Goal: Task Accomplishment & Management: Use online tool/utility

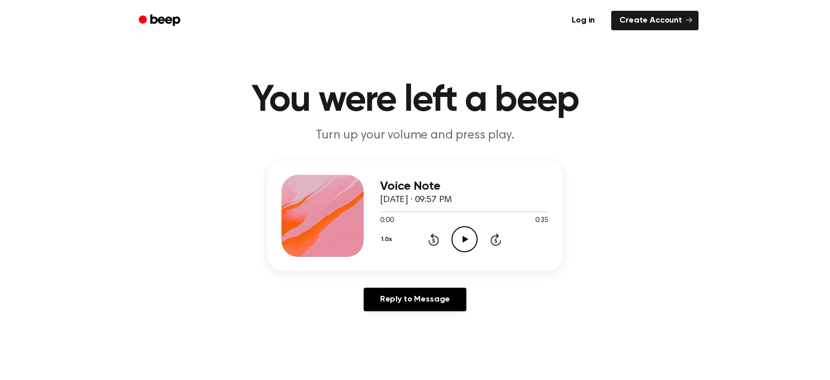
click at [463, 247] on icon "Play Audio" at bounding box center [464, 239] width 26 height 26
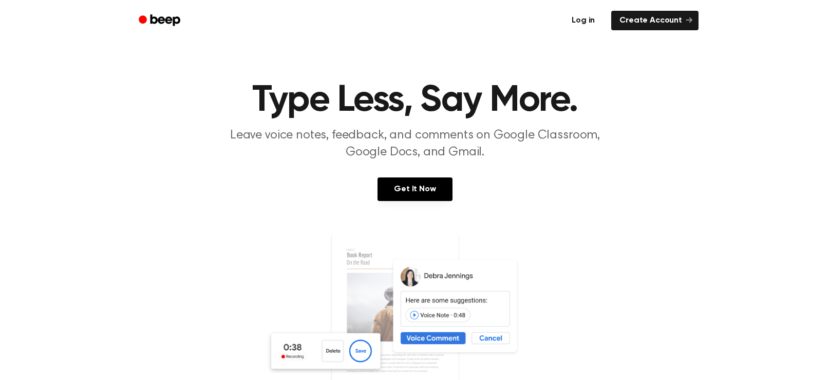
click at [592, 16] on link "Log in" at bounding box center [583, 21] width 44 height 24
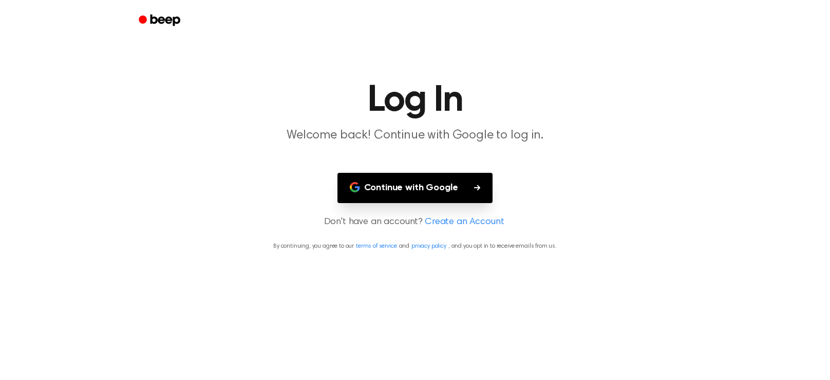
click at [440, 187] on button "Continue with Google" at bounding box center [415, 188] width 156 height 30
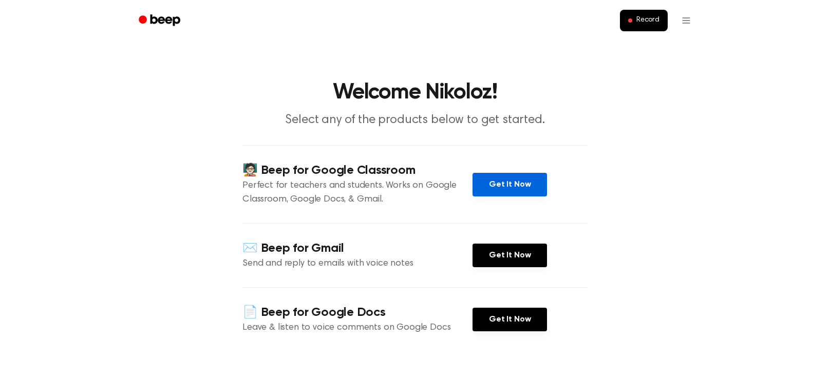
click at [508, 185] on link "Get It Now" at bounding box center [509, 185] width 74 height 24
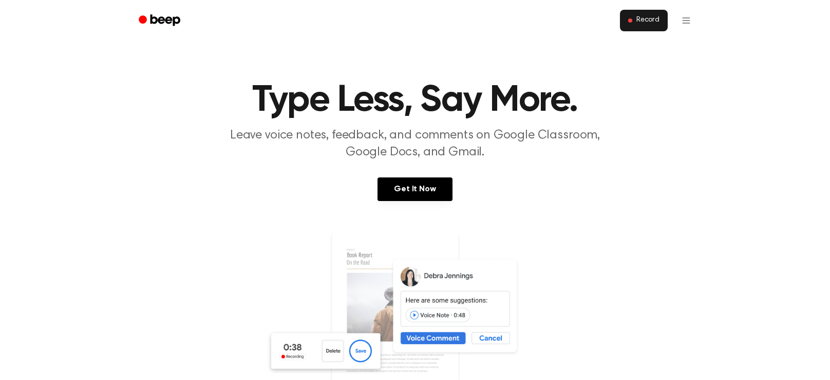
click at [642, 21] on span "Record" at bounding box center [647, 20] width 23 height 9
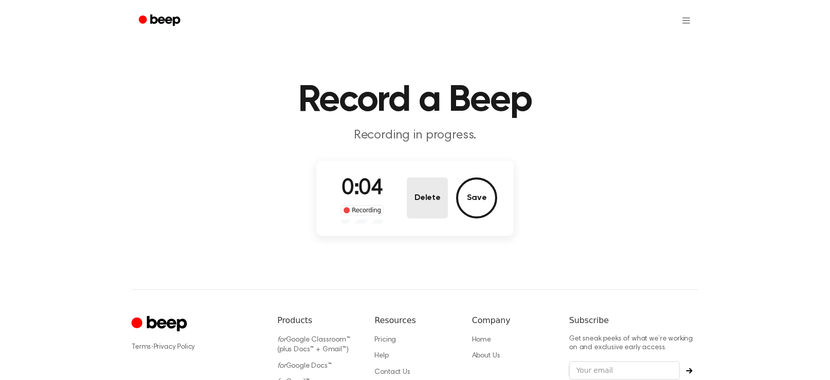
click at [436, 196] on button "Delete" at bounding box center [427, 198] width 41 height 41
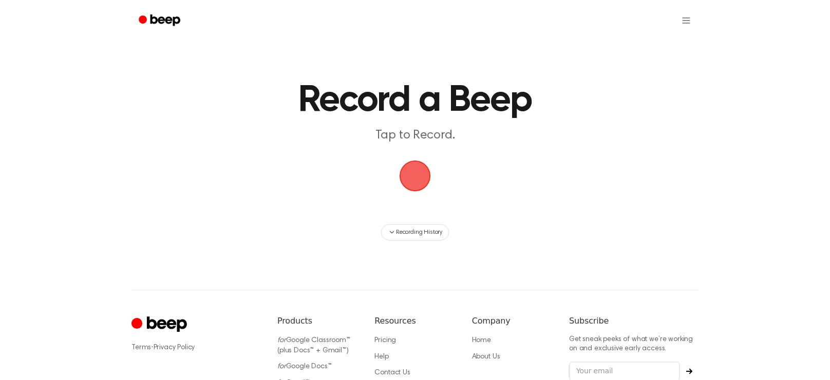
click at [429, 180] on span "button" at bounding box center [415, 176] width 29 height 29
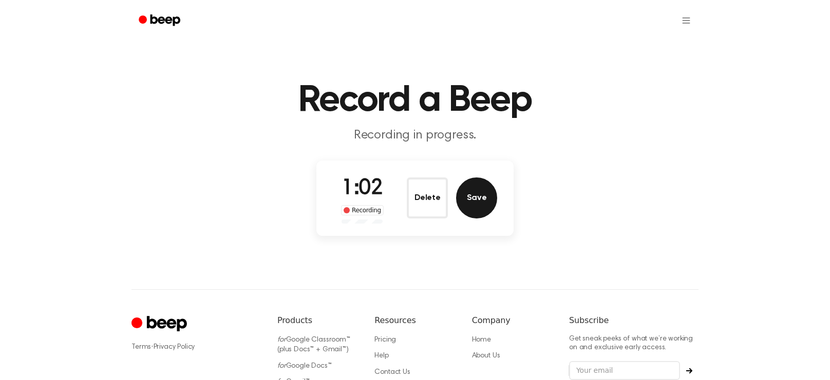
click at [484, 204] on button "Save" at bounding box center [476, 198] width 41 height 41
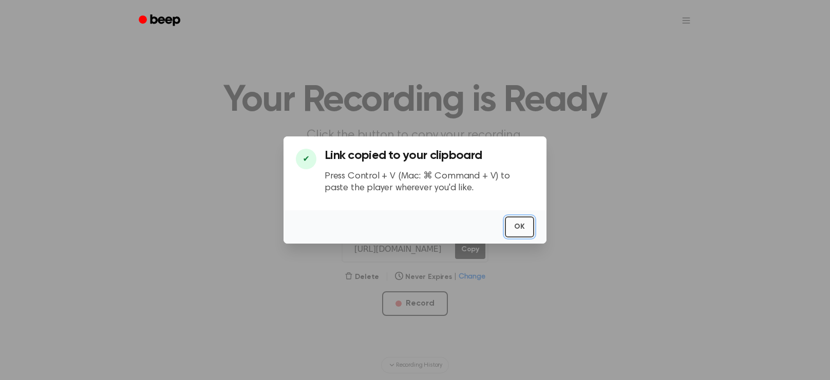
click at [527, 227] on button "OK" at bounding box center [519, 227] width 29 height 21
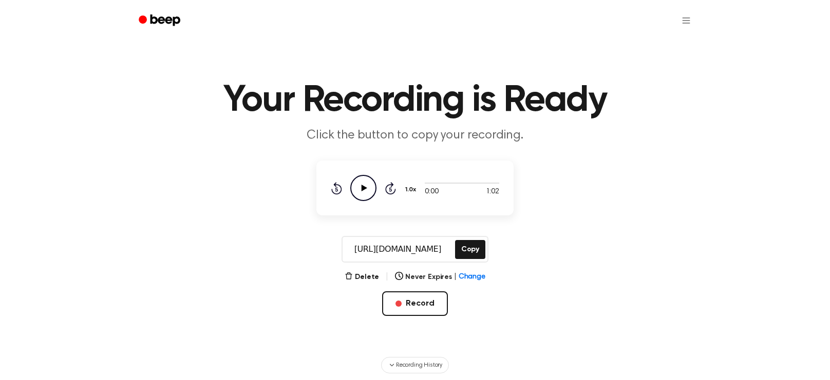
click at [361, 191] on icon at bounding box center [364, 188] width 6 height 7
click at [477, 253] on button "Copy" at bounding box center [470, 249] width 30 height 19
click at [364, 182] on icon "Pause Audio" at bounding box center [363, 188] width 26 height 26
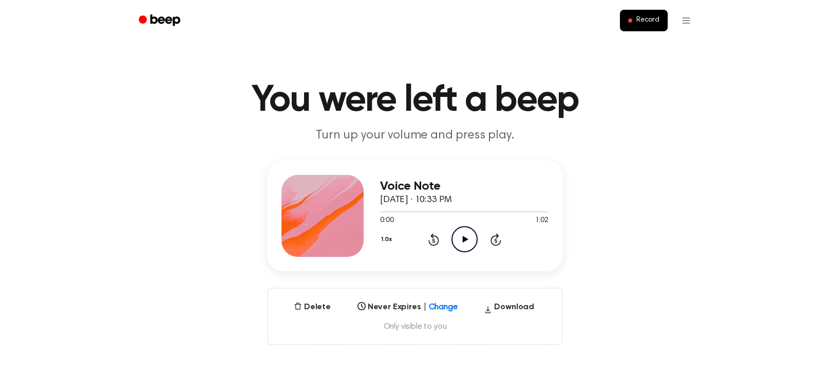
click at [467, 242] on icon "Play Audio" at bounding box center [464, 239] width 26 height 26
